Goal: Obtain resource: Obtain resource

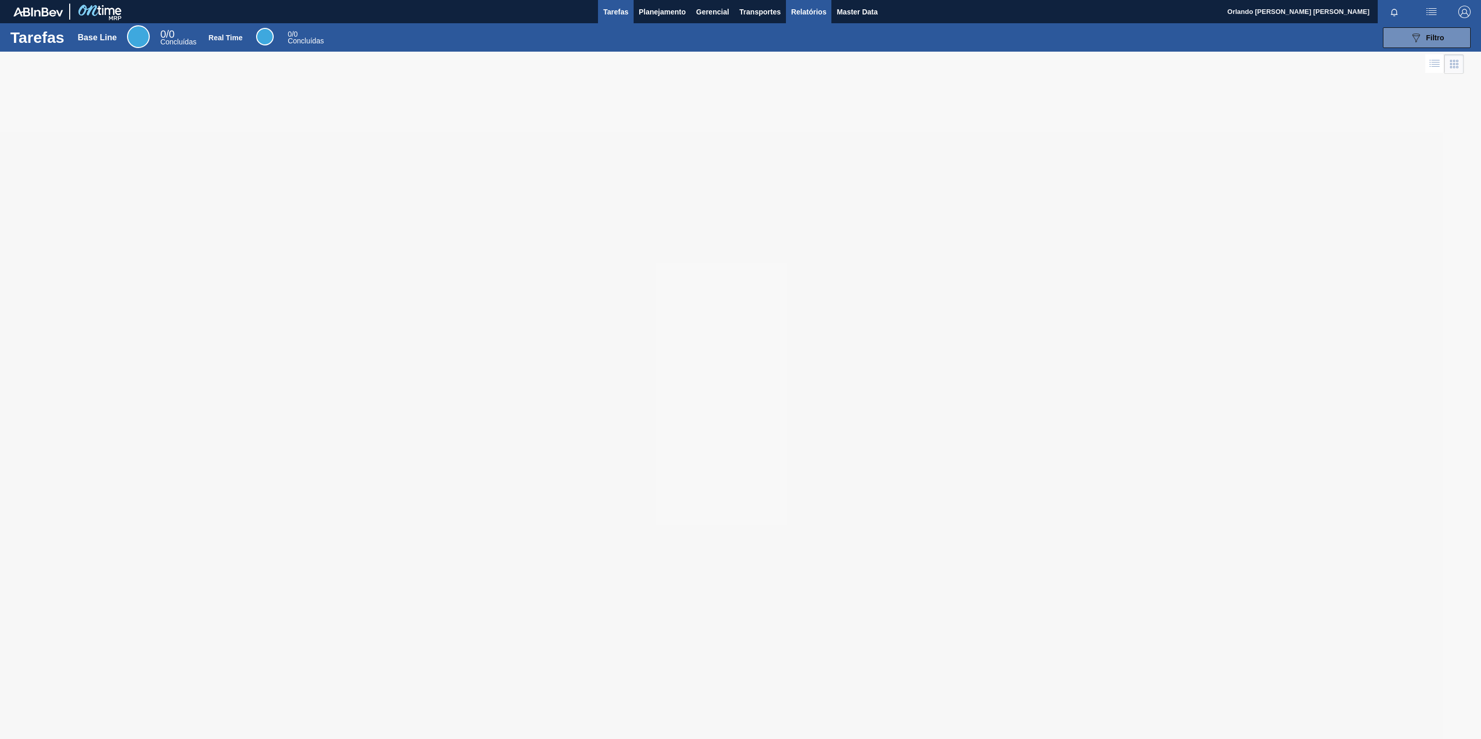
click at [791, 14] on span "Relatórios" at bounding box center [808, 12] width 35 height 12
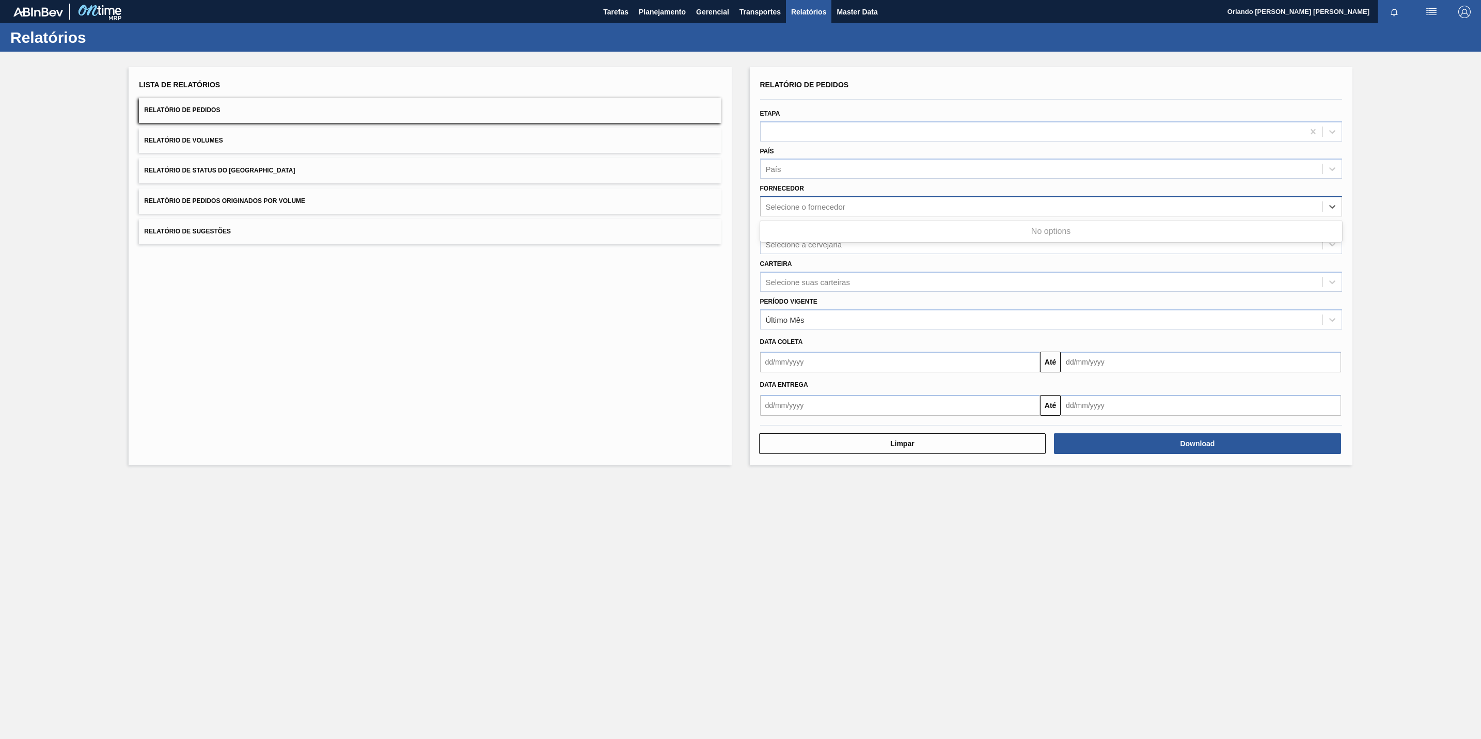
click at [909, 211] on div "Selecione o fornecedor" at bounding box center [1041, 206] width 562 height 15
paste input "295201"
type input "295201"
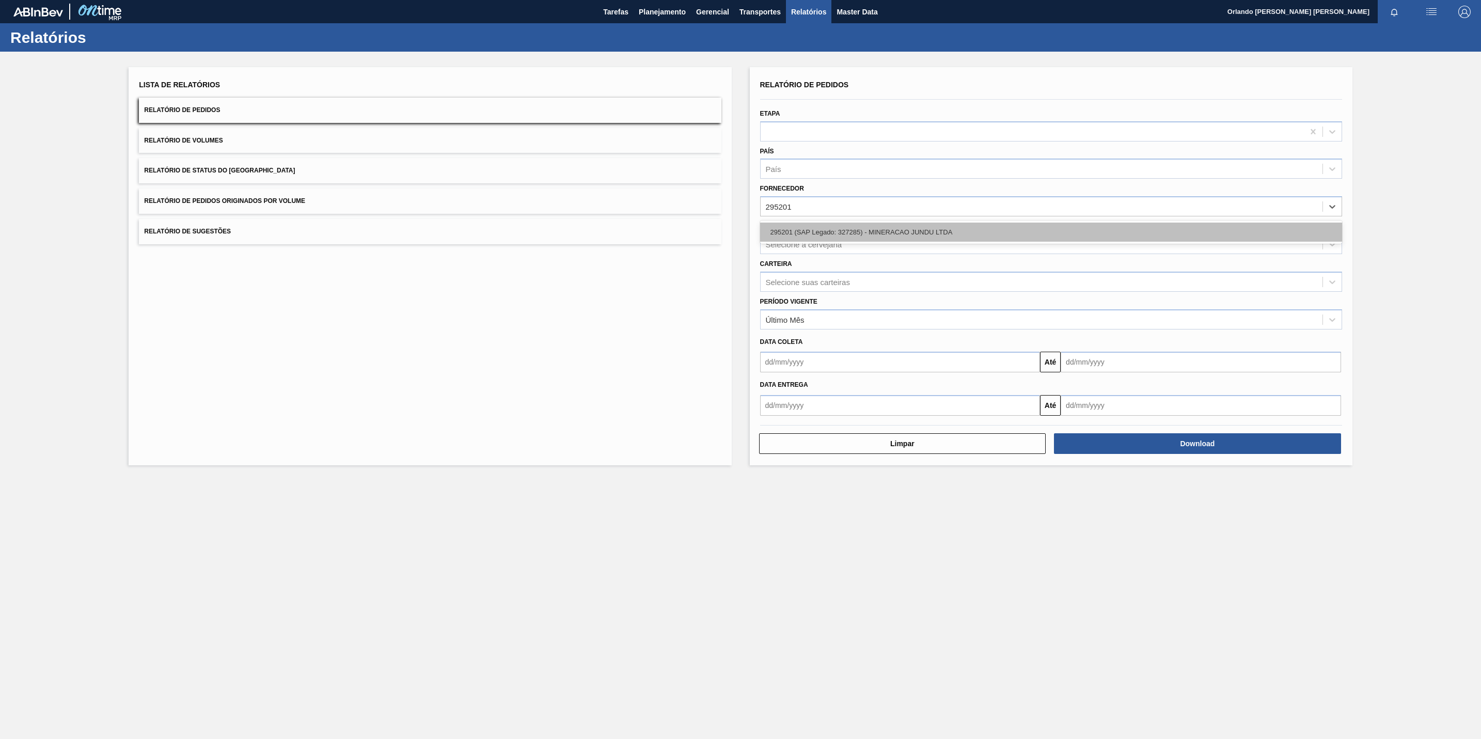
click at [939, 231] on div "295201 (SAP Legado: 327285) - MINERACAO JUNDU LTDA" at bounding box center [1051, 231] width 582 height 19
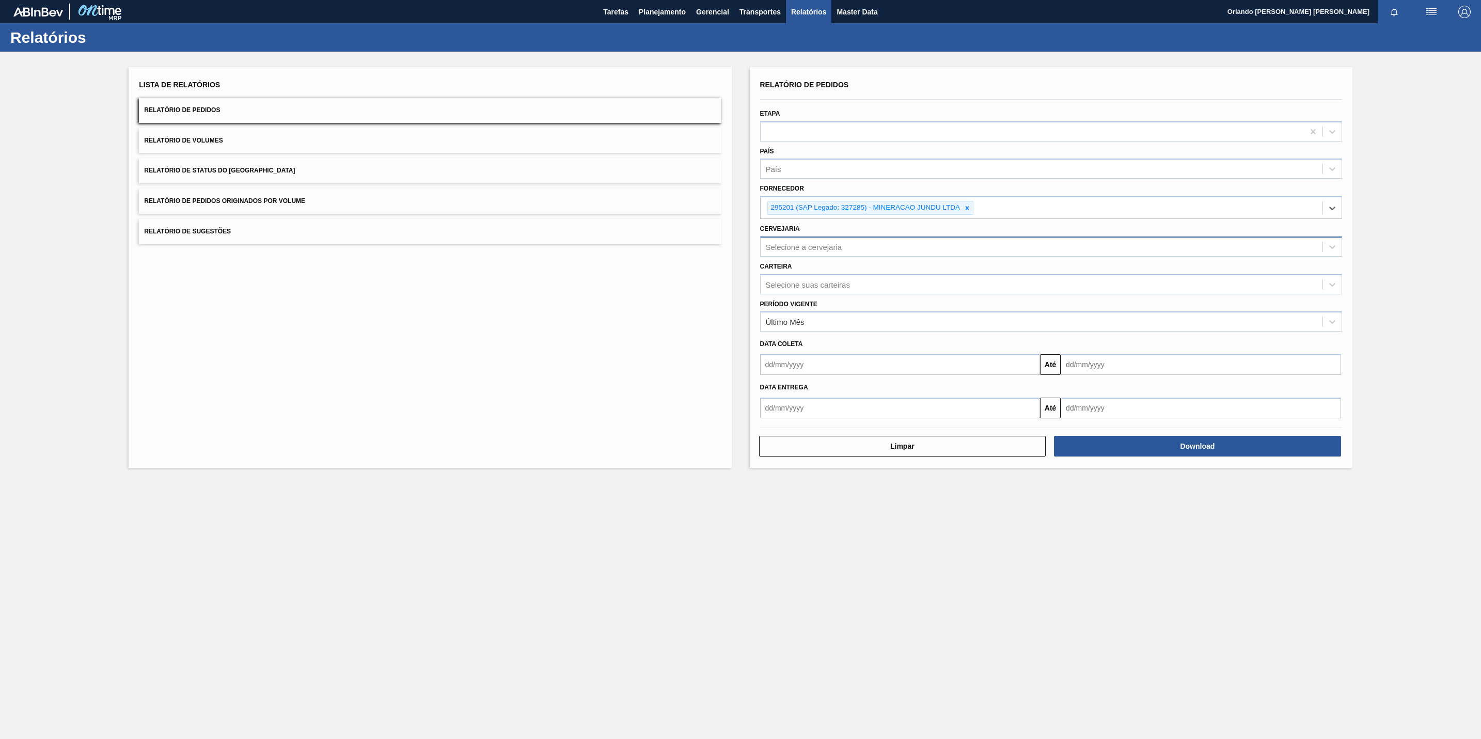
click at [919, 253] on div "Selecione a cervejaria" at bounding box center [1041, 246] width 562 height 15
type input "brv3"
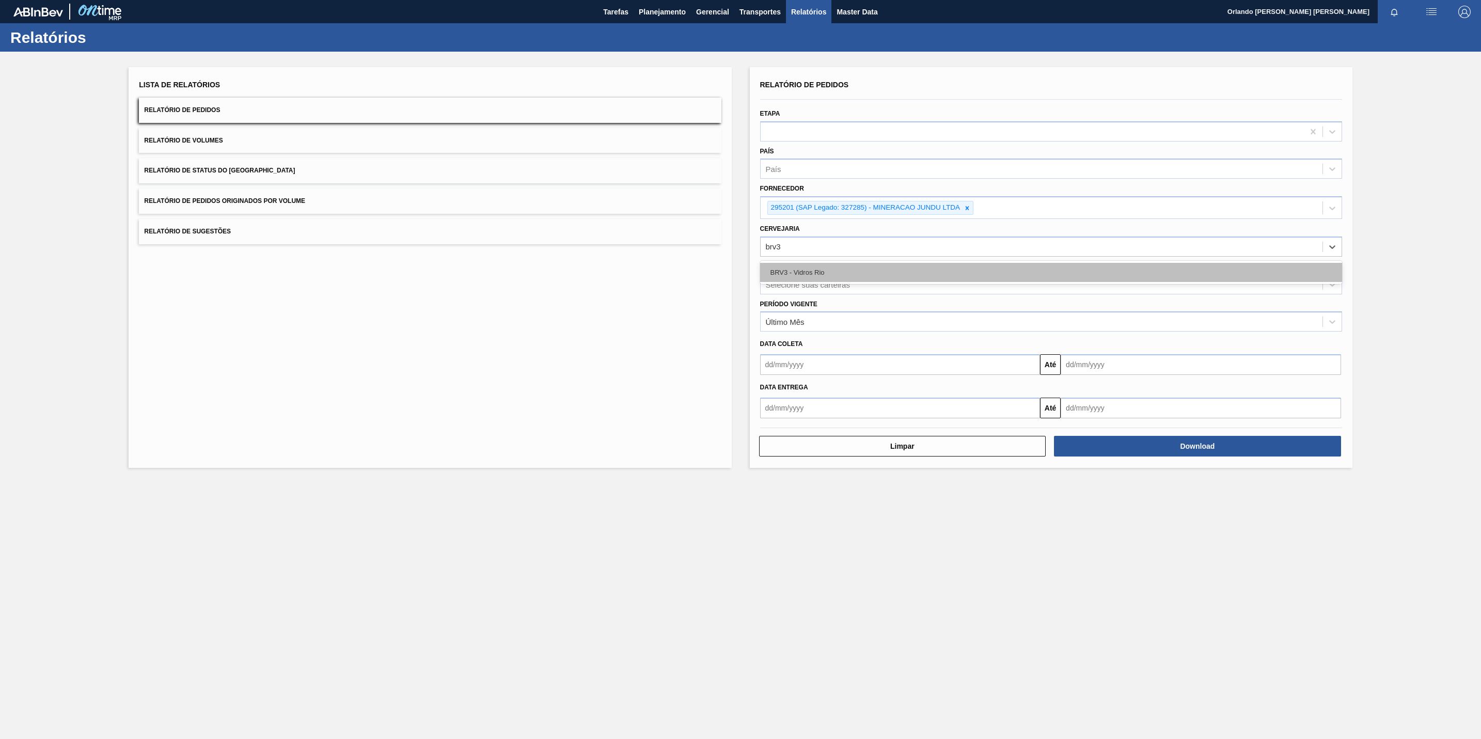
click at [902, 266] on div "BRV3 - Vidros Rio" at bounding box center [1051, 272] width 582 height 19
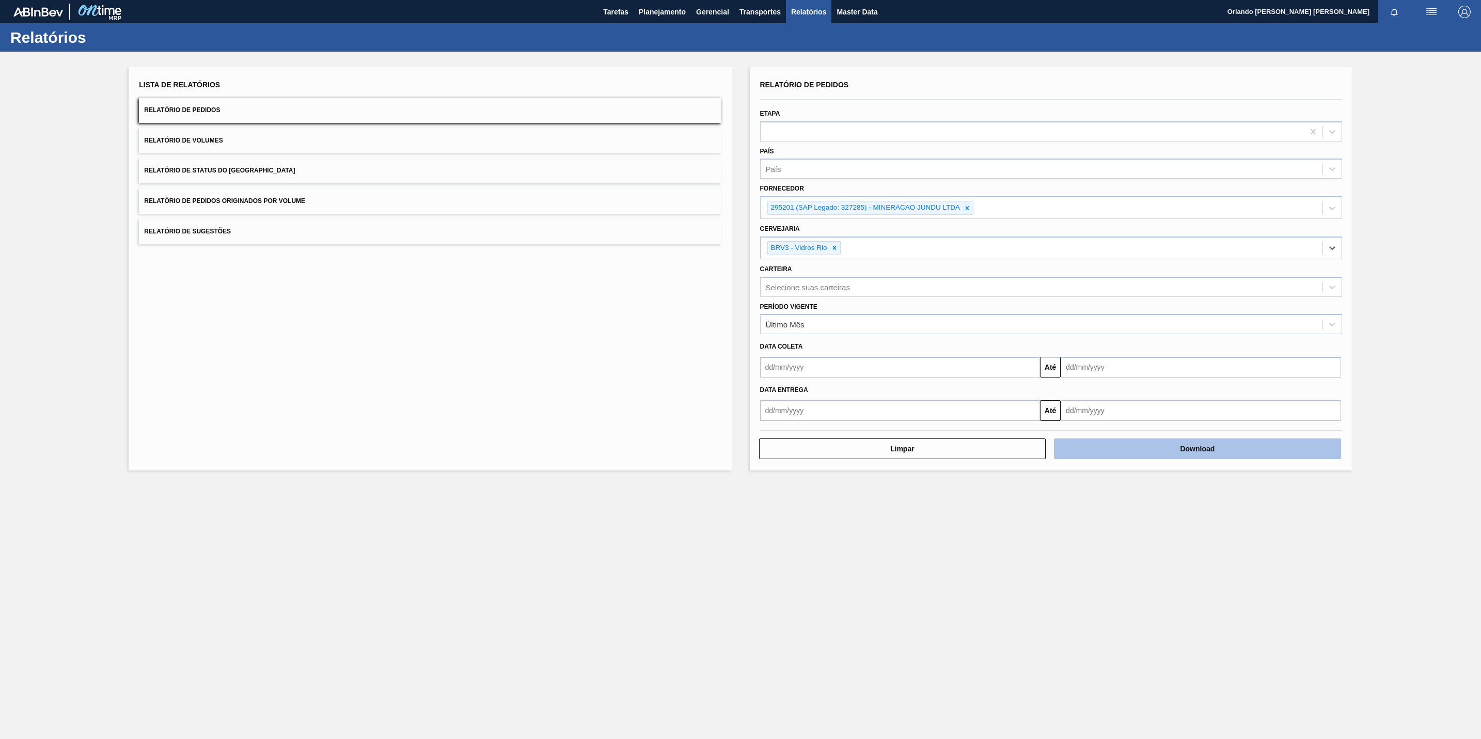
click at [1244, 453] on button "Download" at bounding box center [1197, 448] width 287 height 21
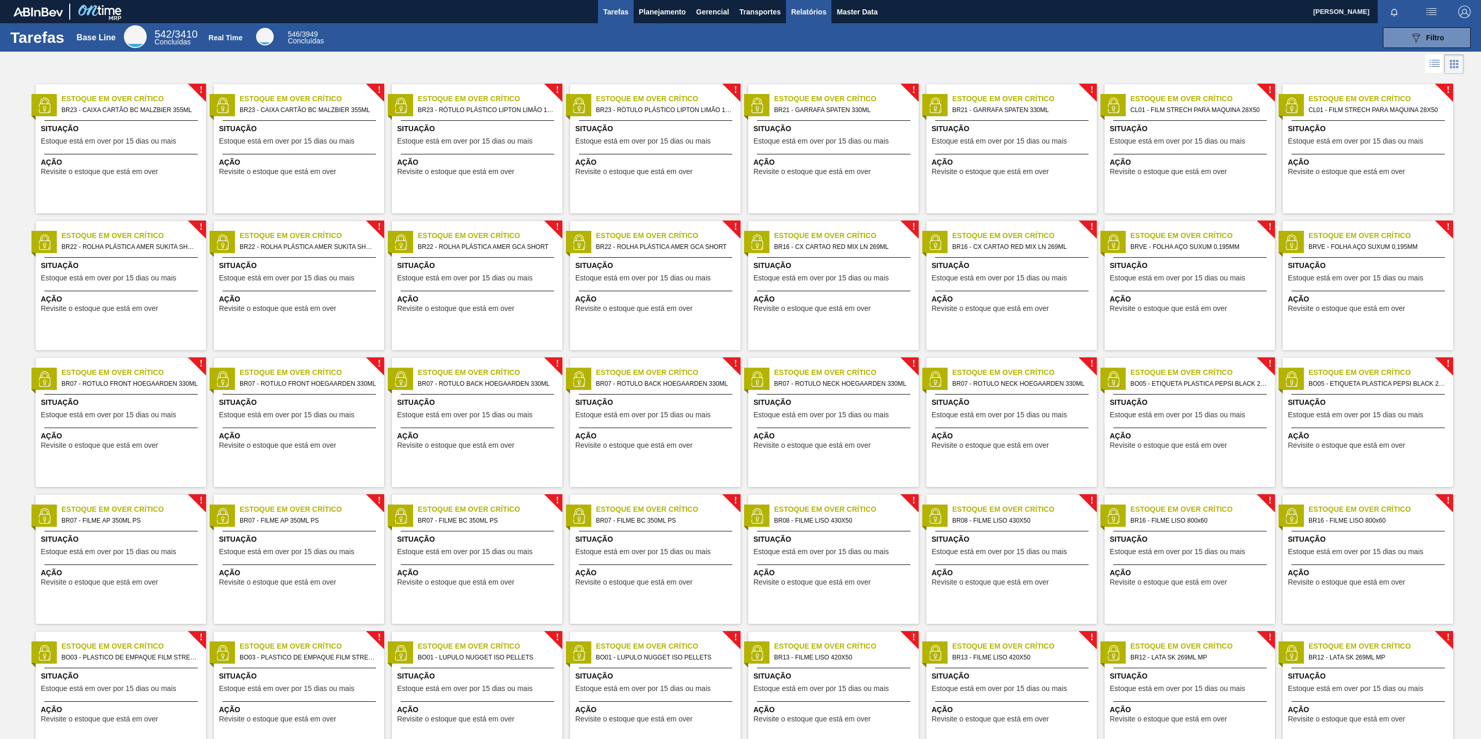
click at [810, 10] on span "Relatórios" at bounding box center [808, 12] width 35 height 12
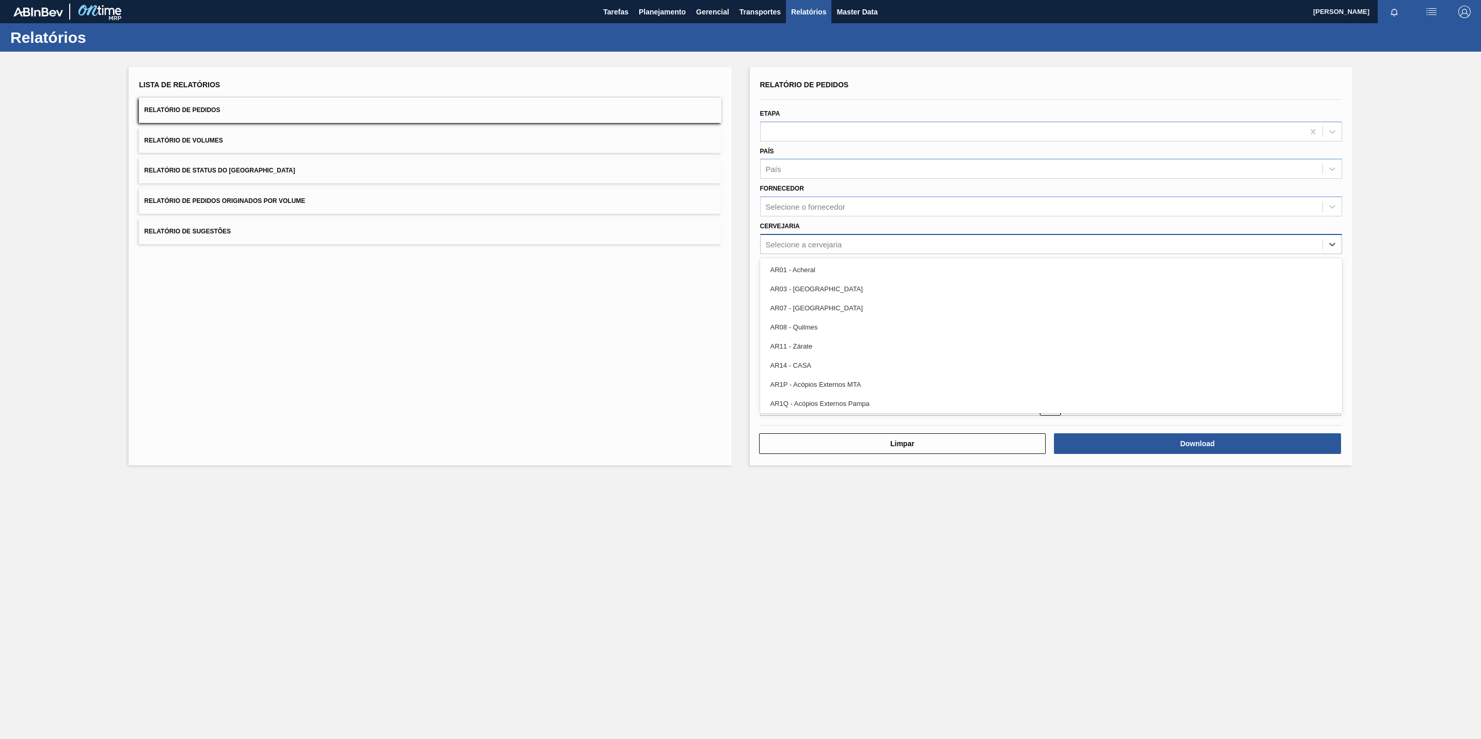
click at [923, 245] on div "Selecione a cervejaria" at bounding box center [1041, 243] width 562 height 15
click at [883, 185] on div "Fornecedor Selecione o fornecedor" at bounding box center [1051, 198] width 582 height 35
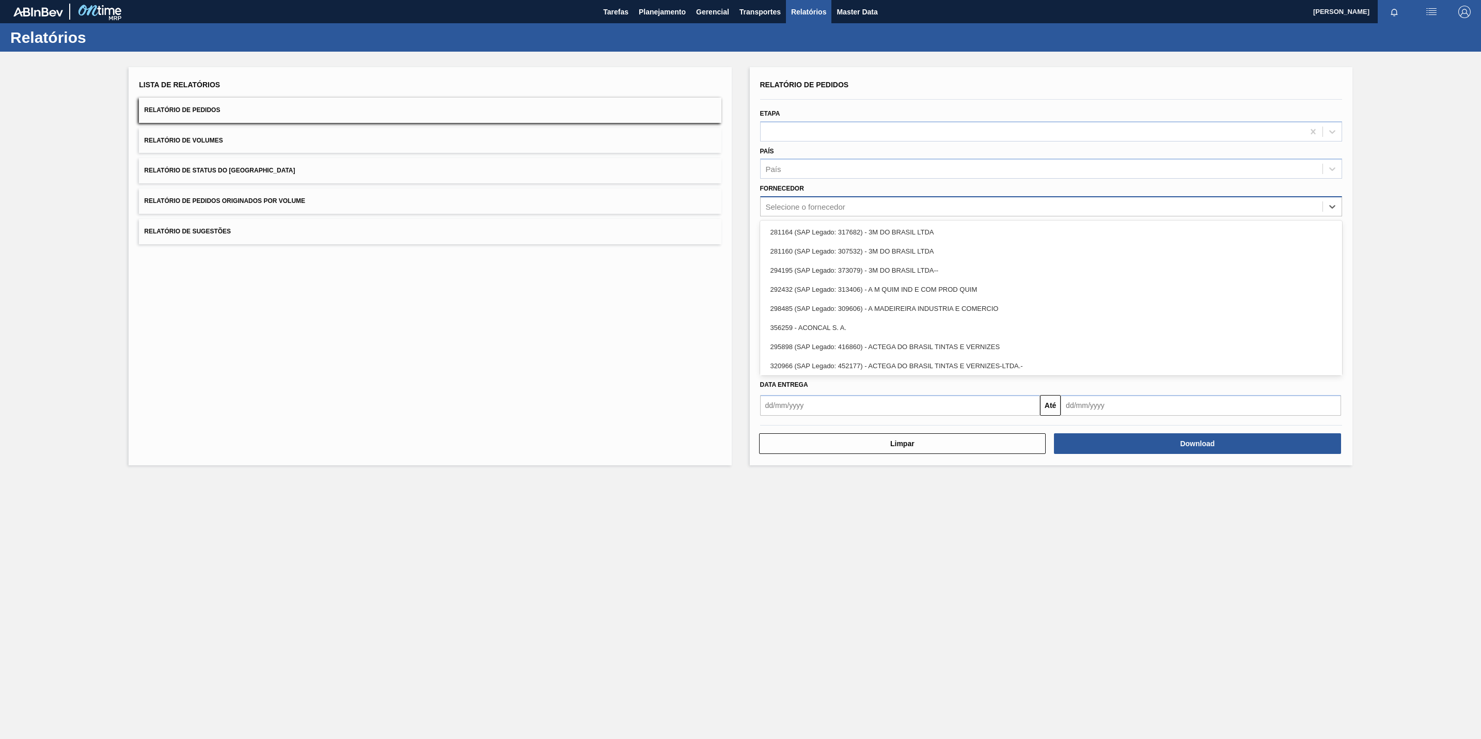
click at [880, 201] on div "Selecione o fornecedor" at bounding box center [1041, 206] width 562 height 15
paste input "280304"
type input "280304"
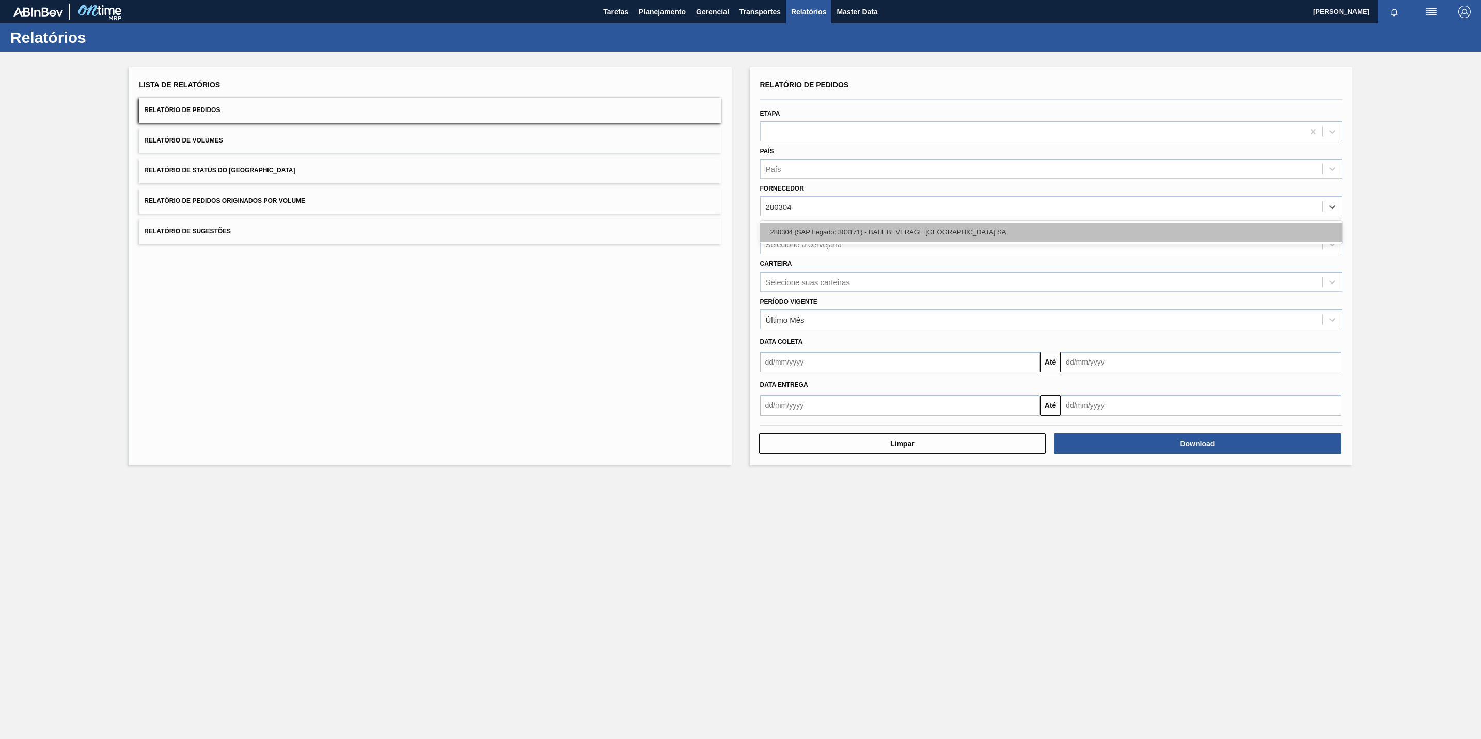
click at [870, 239] on div "280304 (SAP Legado: 303171) - BALL BEVERAGE [GEOGRAPHIC_DATA] SA" at bounding box center [1051, 231] width 582 height 19
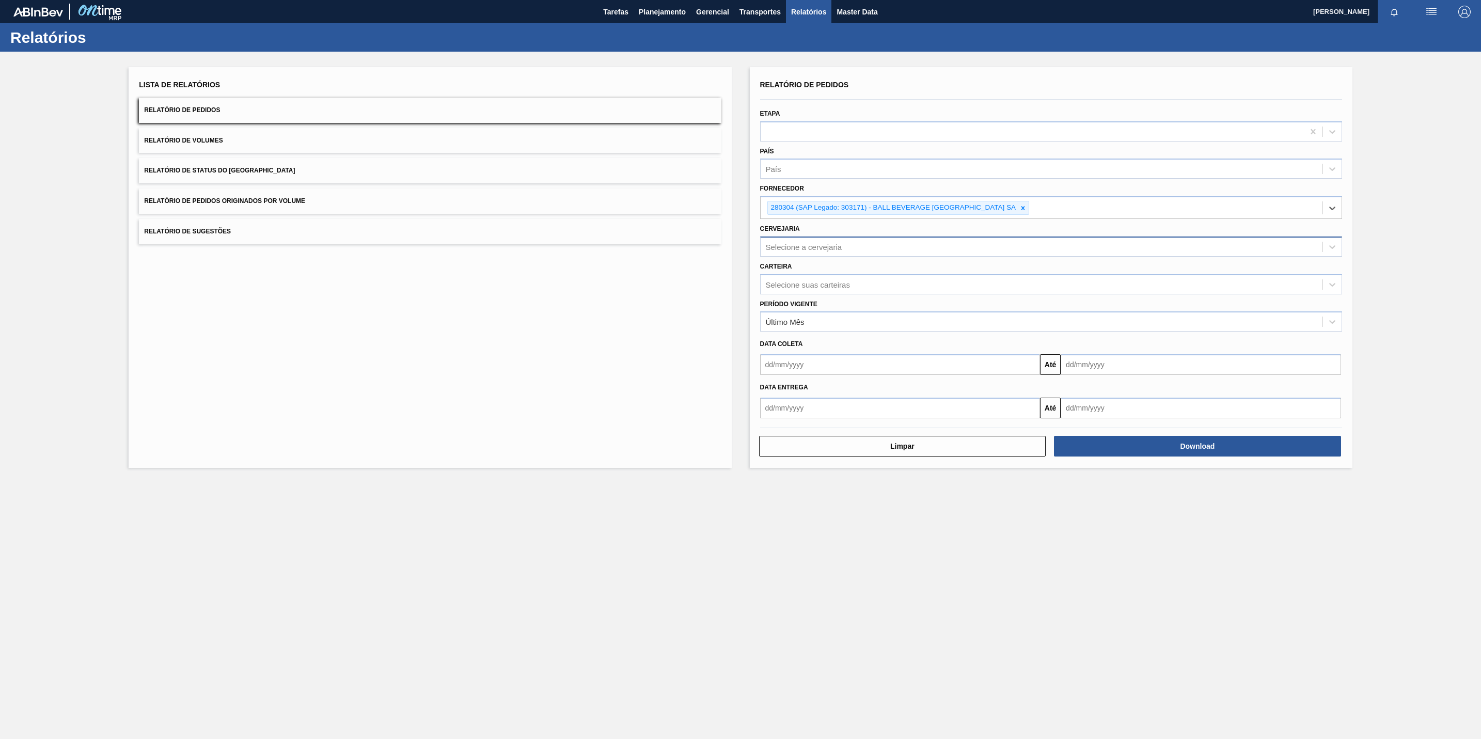
click at [880, 248] on div "Selecione a cervejaria" at bounding box center [1041, 246] width 562 height 15
type input "br13"
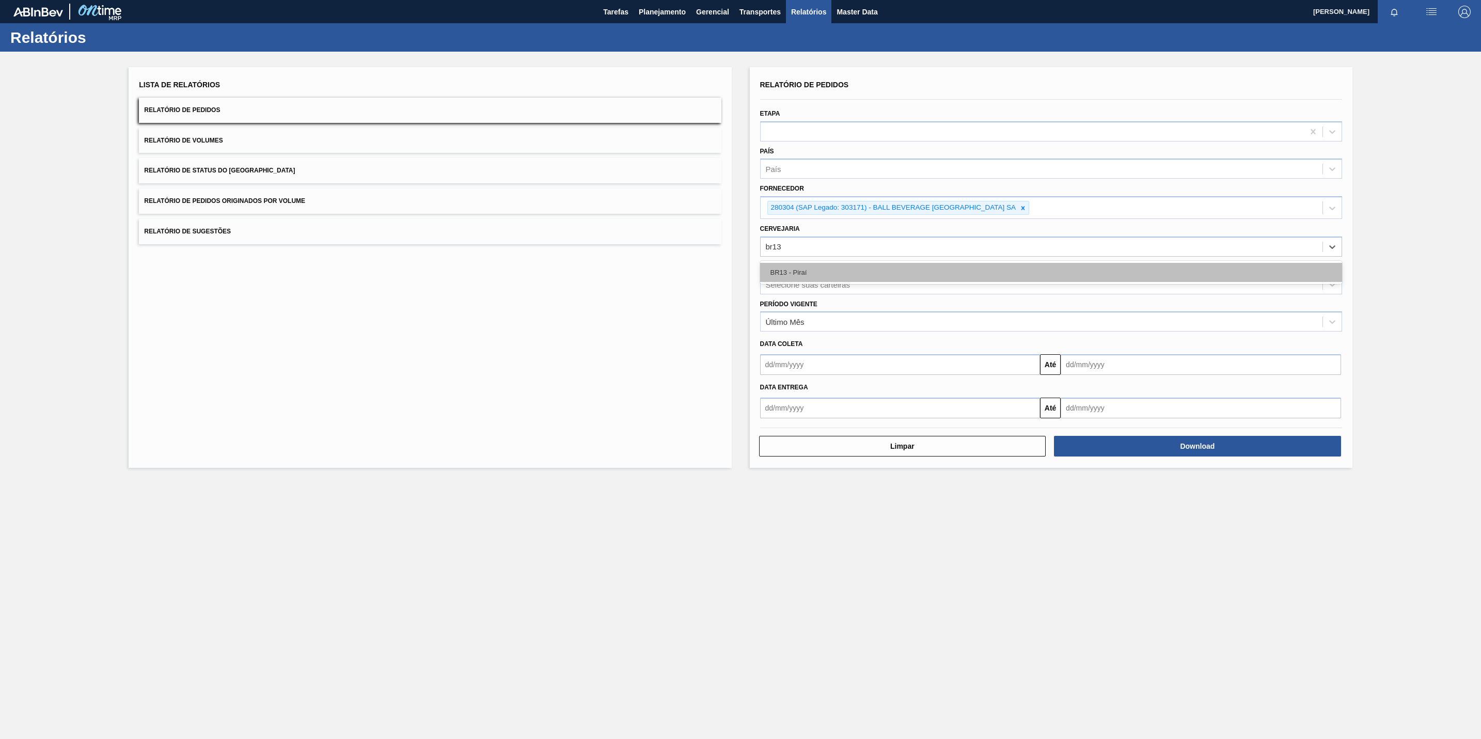
click at [866, 265] on div "BR13 - Piraí" at bounding box center [1051, 272] width 582 height 19
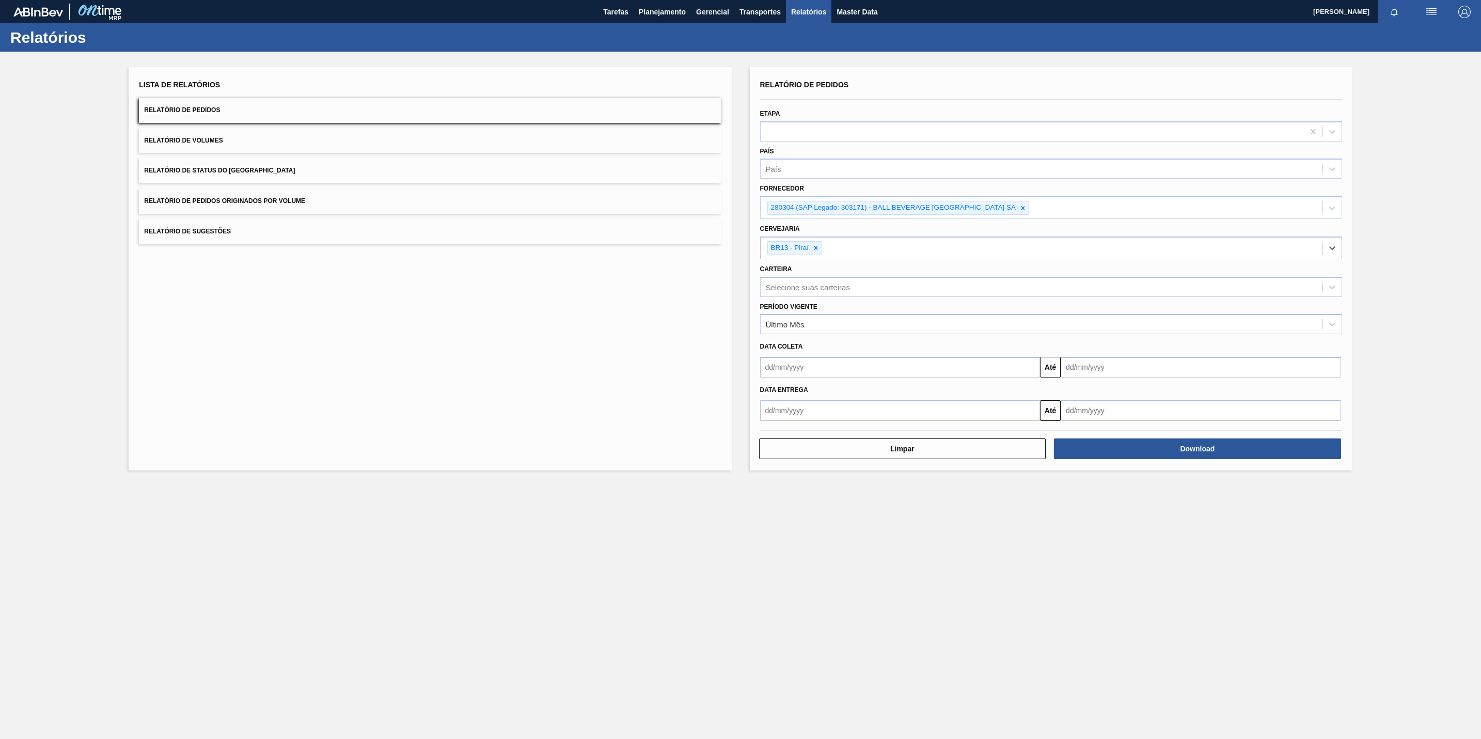
click at [918, 677] on main "Tarefas Planejamento Gerencial Transportes Relatórios Master Data [PERSON_NAME]…" at bounding box center [740, 369] width 1481 height 739
click at [1160, 453] on button "Download" at bounding box center [1197, 448] width 287 height 21
